Goal: Navigation & Orientation: Find specific page/section

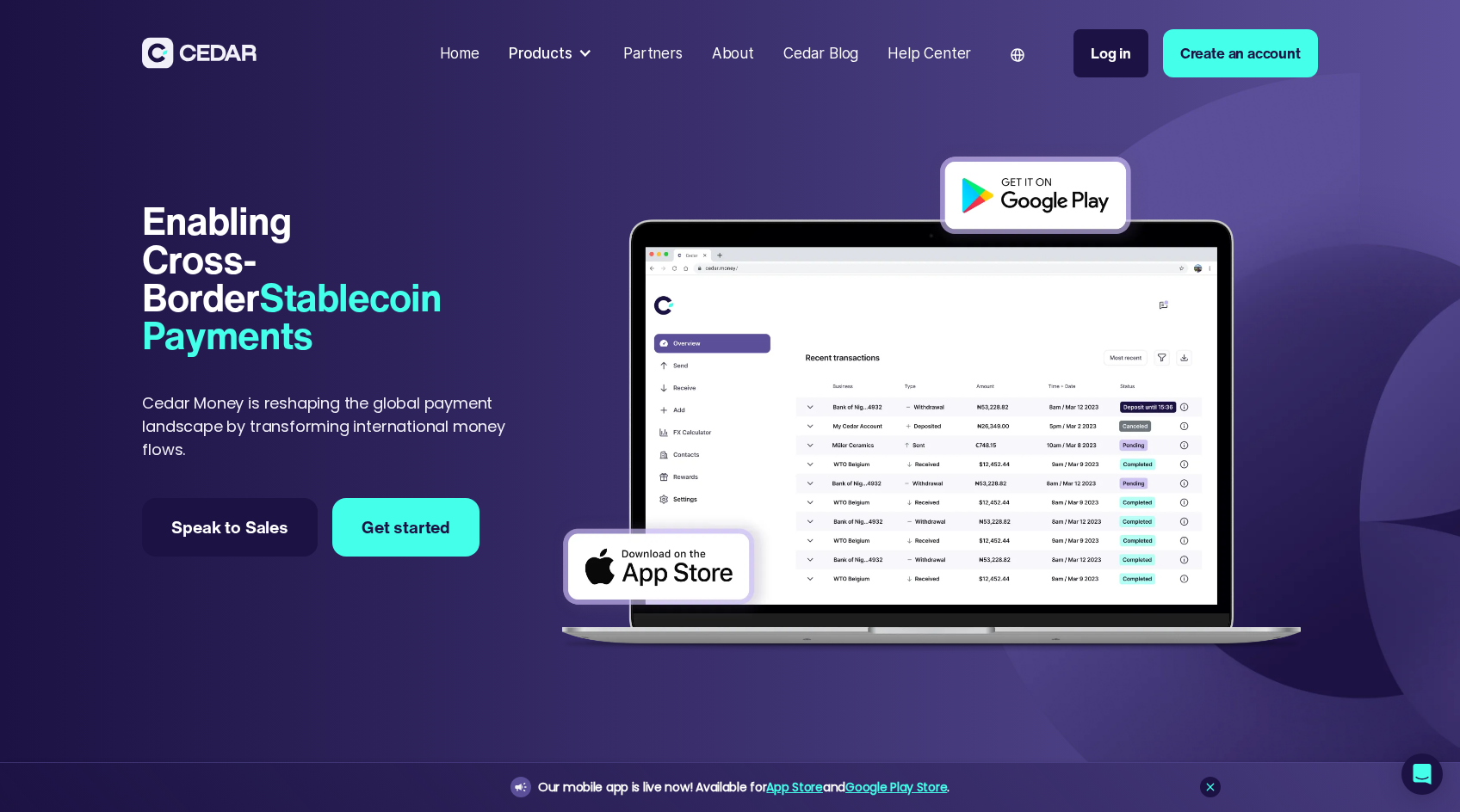
click at [569, 54] on div "Products" at bounding box center [540, 53] width 64 height 23
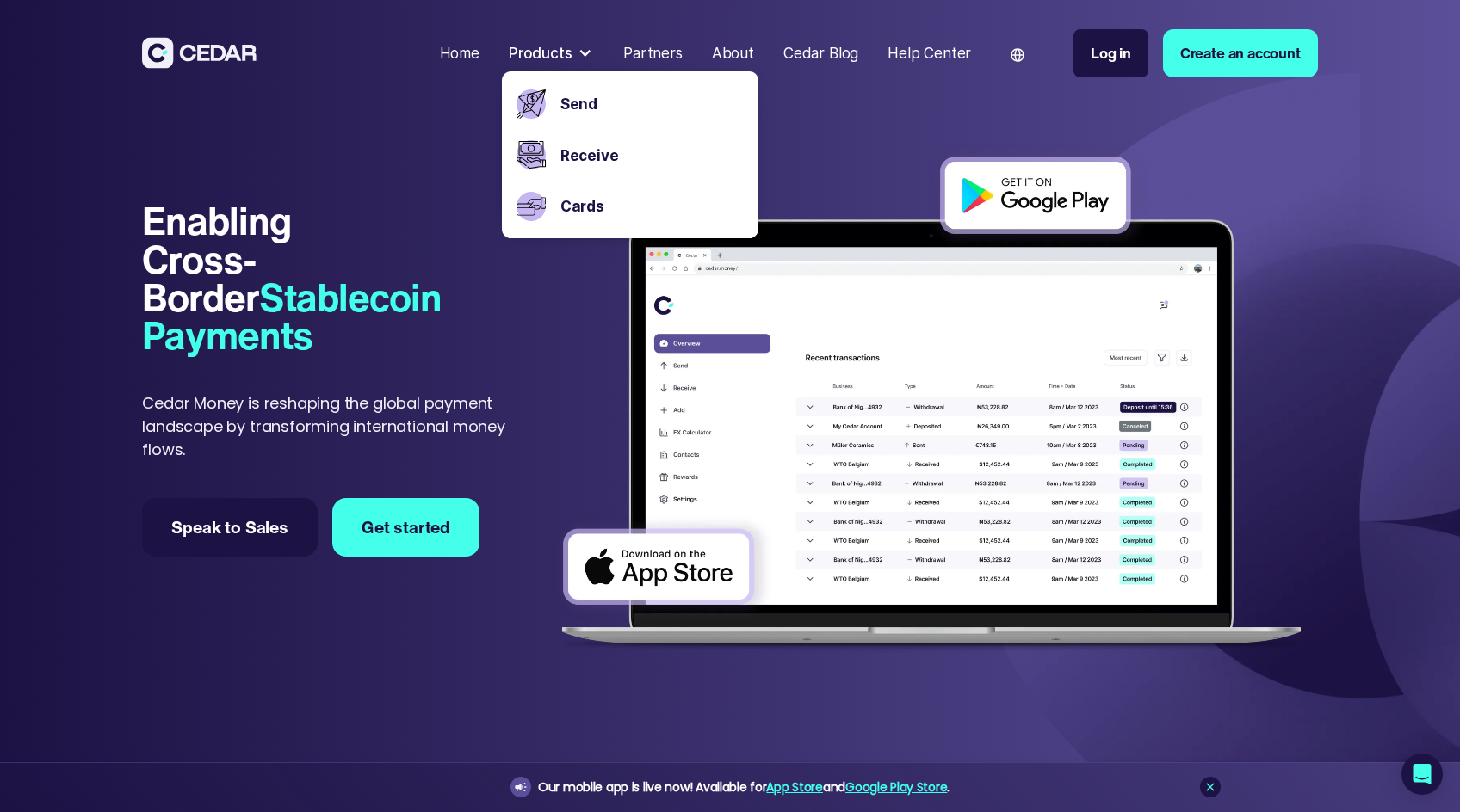
click at [735, 59] on div "About" at bounding box center [733, 53] width 42 height 23
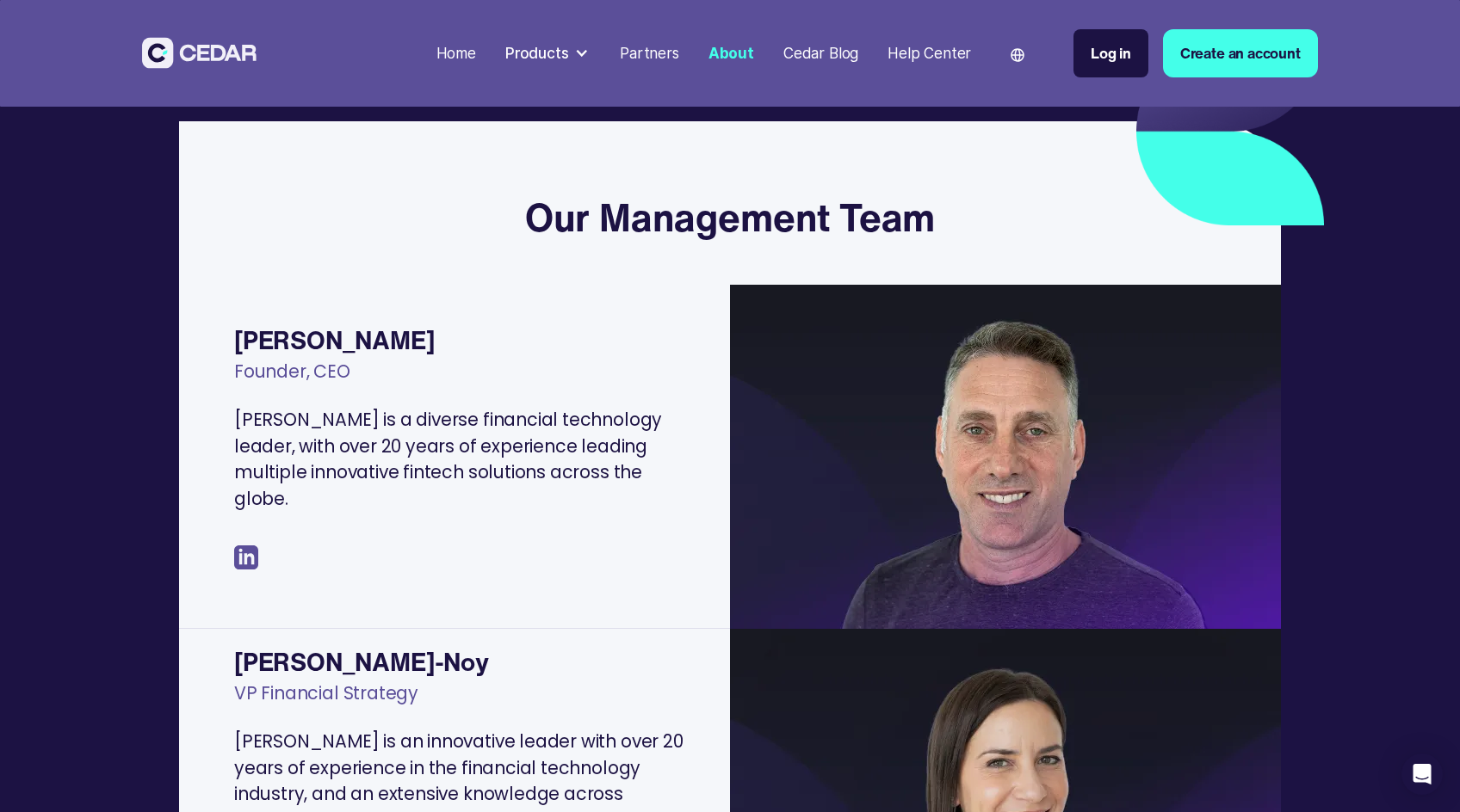
scroll to position [252, 0]
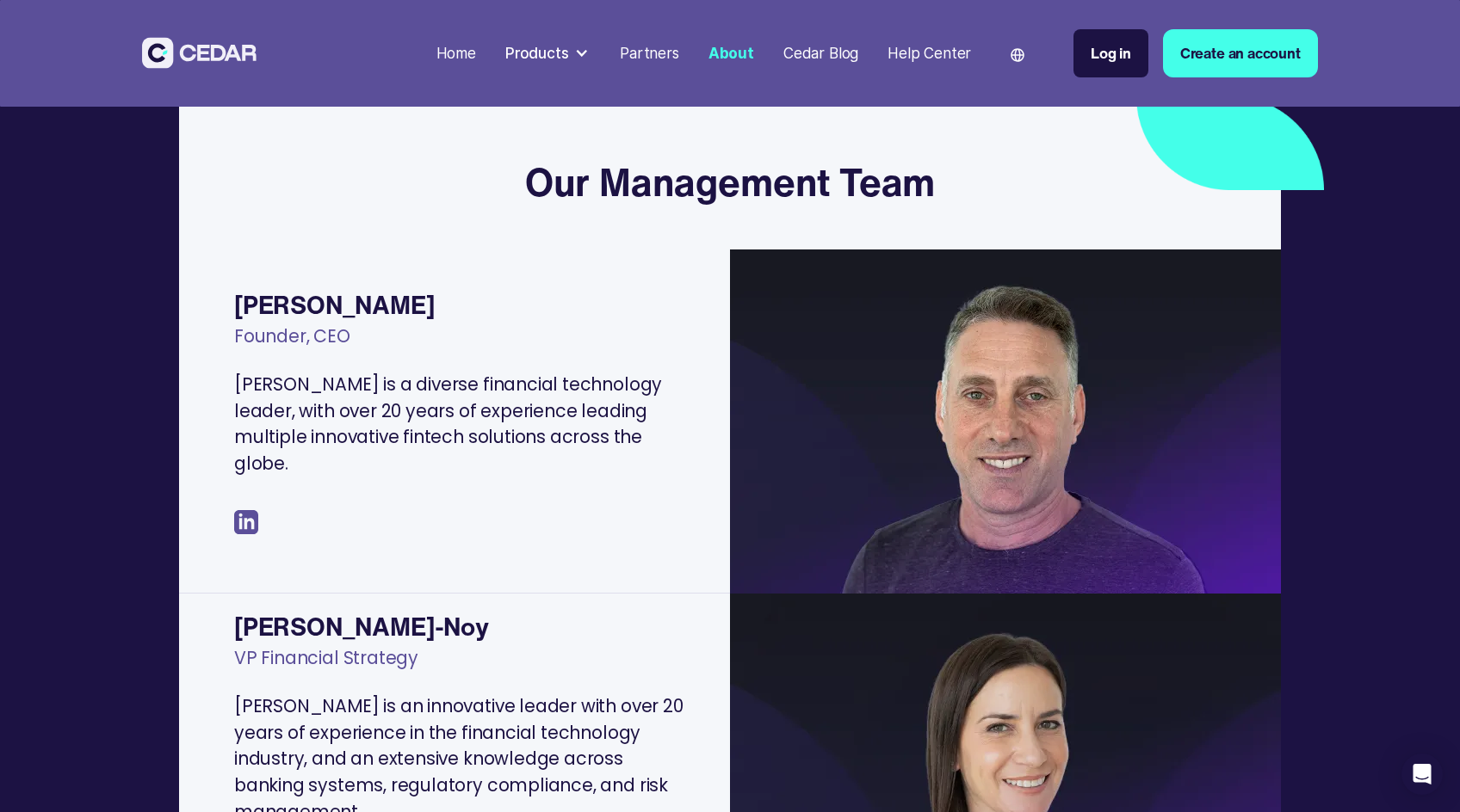
click at [241, 521] on img at bounding box center [246, 522] width 24 height 24
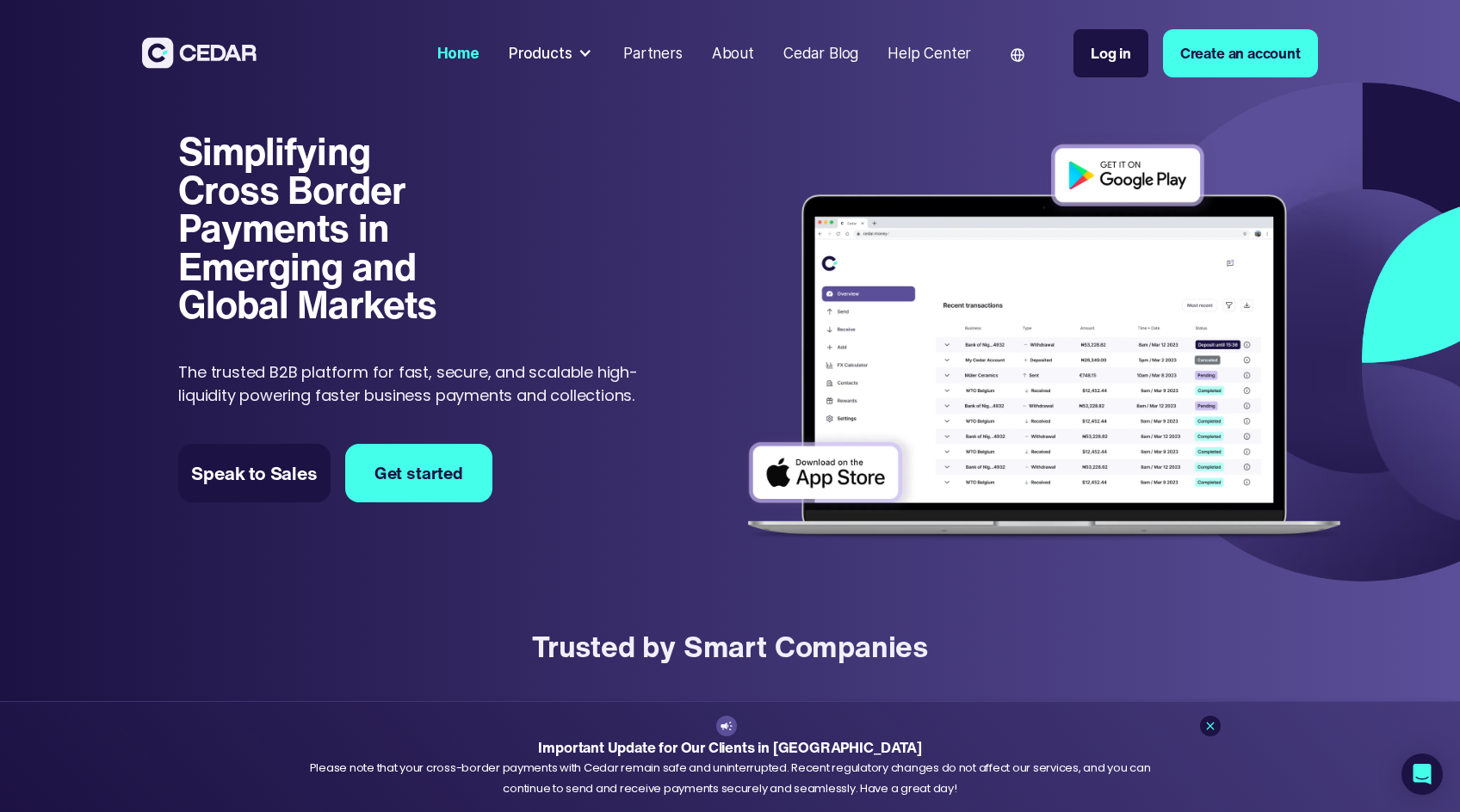
click at [726, 55] on div "About" at bounding box center [733, 53] width 42 height 23
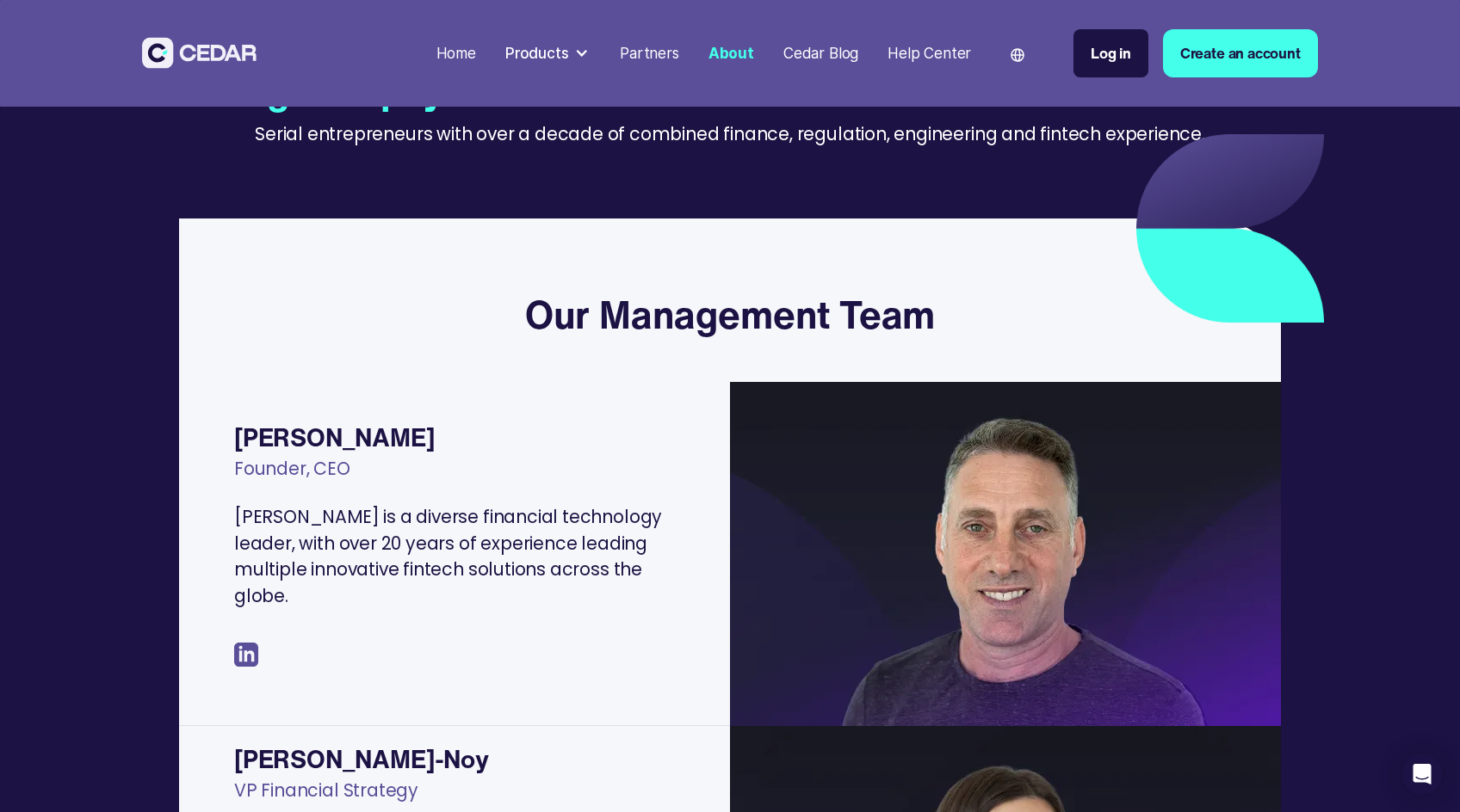
scroll to position [121, 0]
